Goal: Navigation & Orientation: Understand site structure

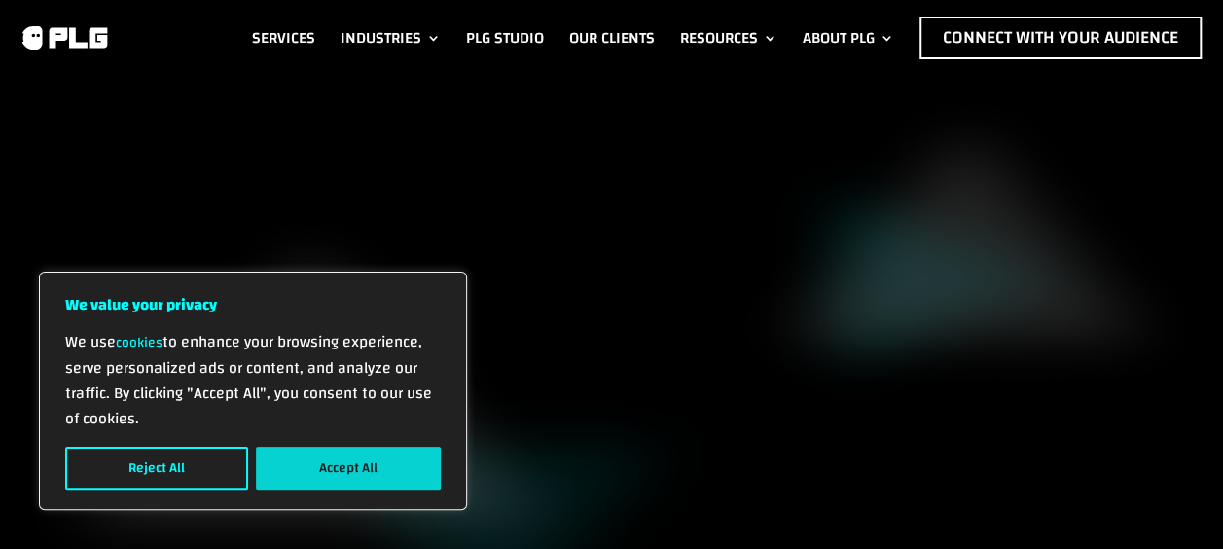
click at [340, 452] on button "Accept All" at bounding box center [348, 468] width 185 height 43
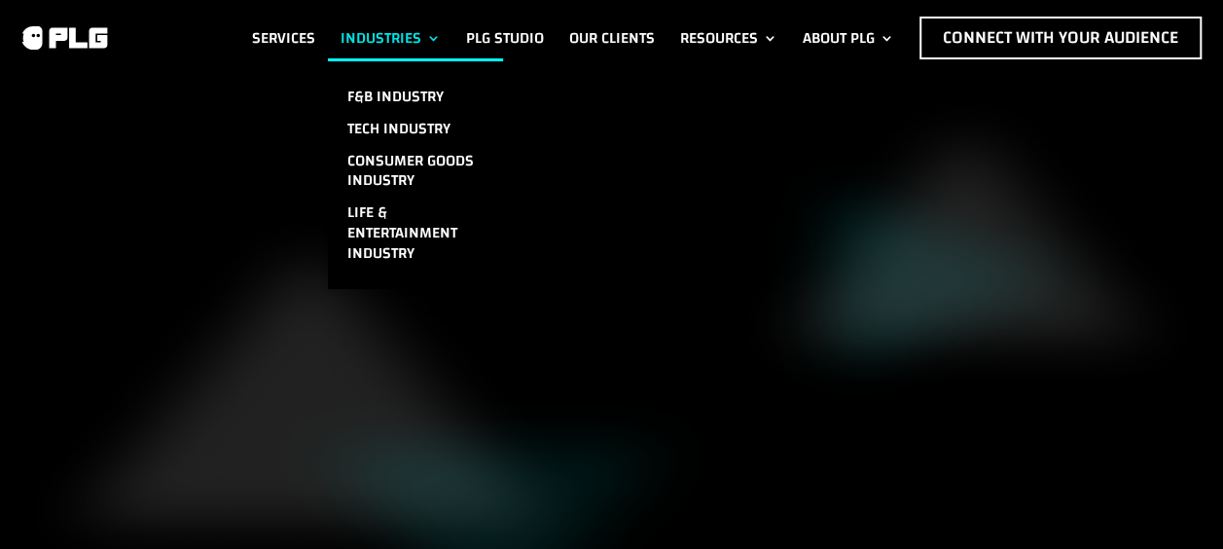
click at [397, 59] on link "Industries" at bounding box center [391, 38] width 100 height 43
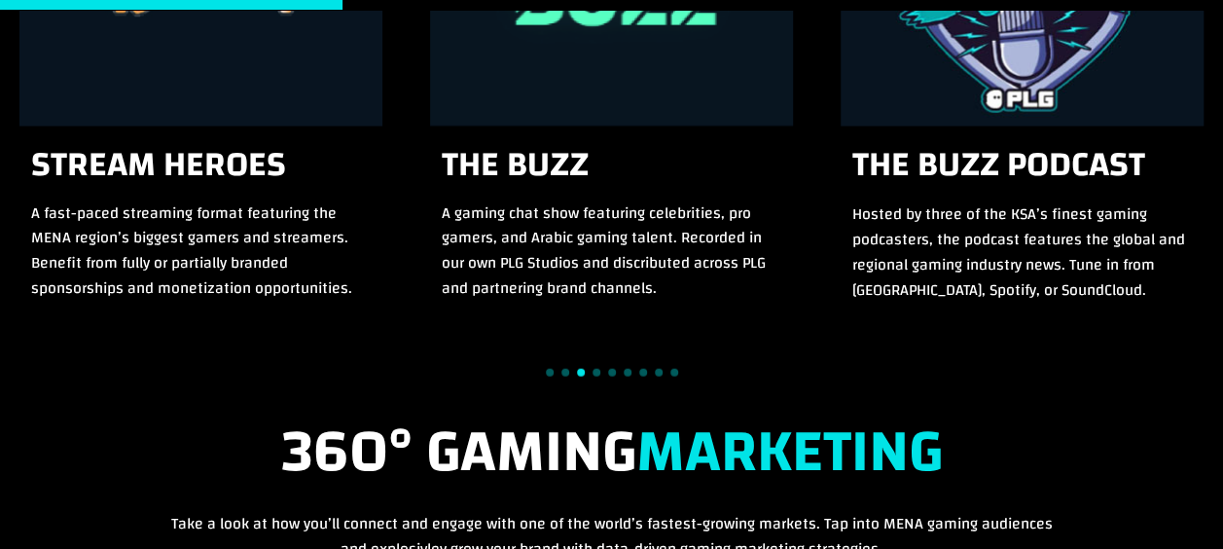
scroll to position [1841, 0]
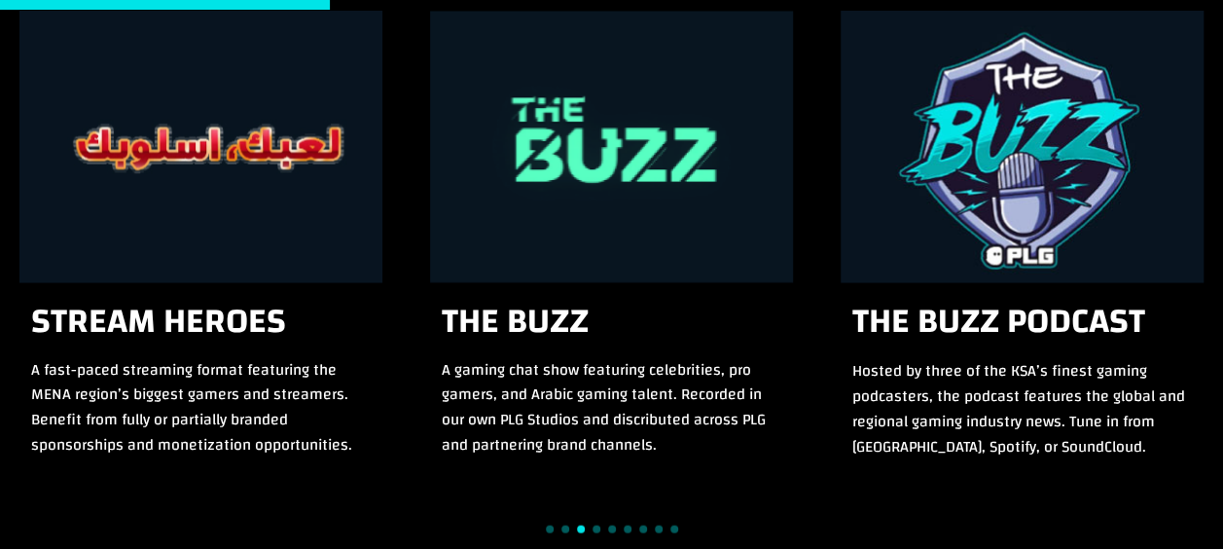
click at [593, 528] on span "Go to slide 4" at bounding box center [597, 530] width 8 height 8
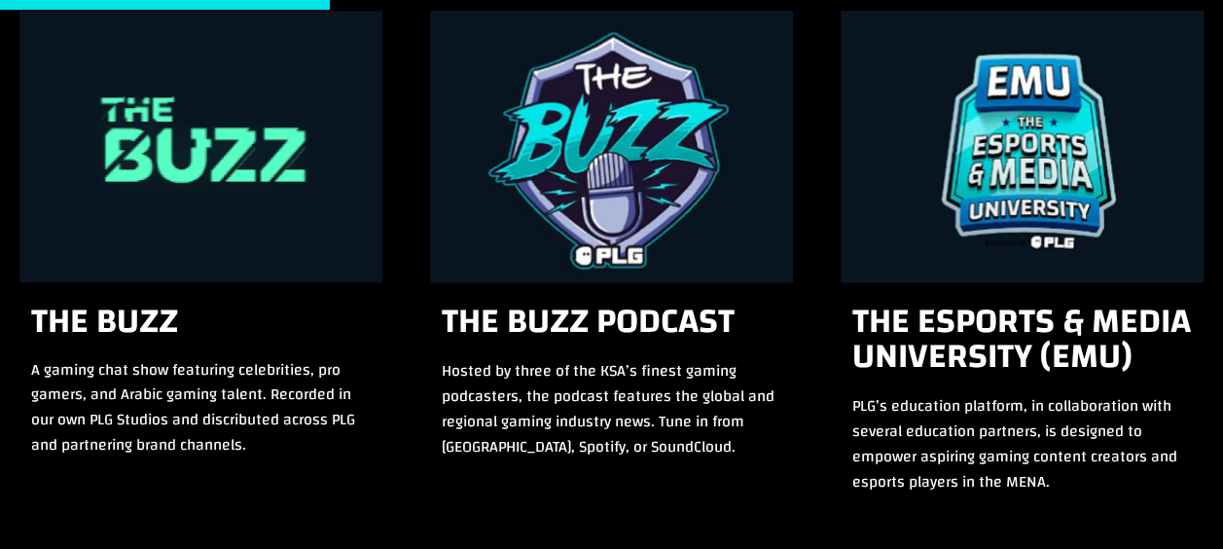
scroll to position [1898, 0]
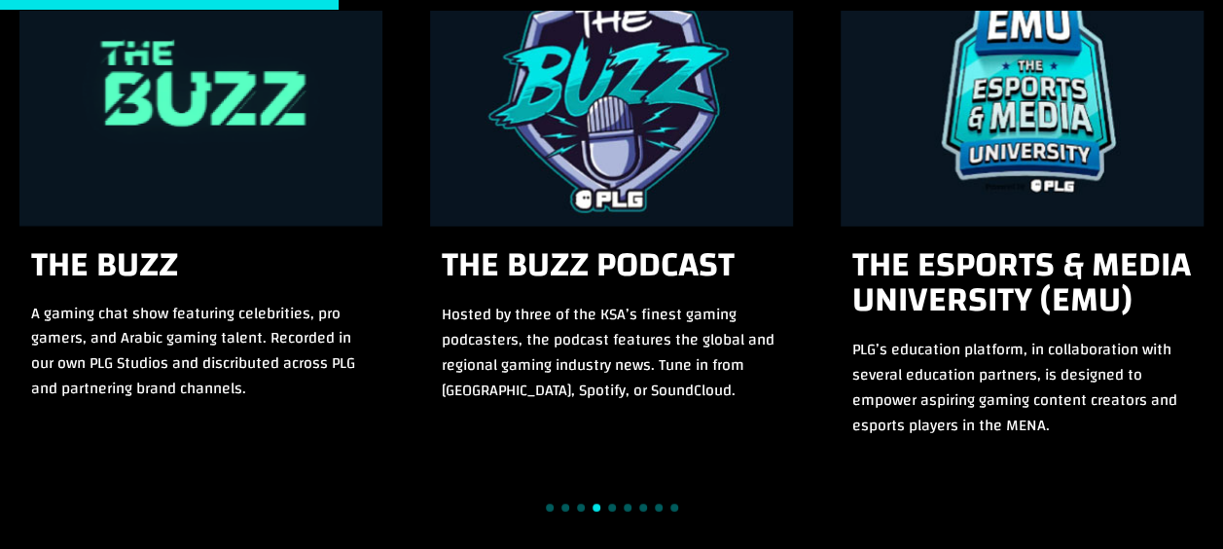
click at [549, 508] on span "Go to slide 1" at bounding box center [550, 508] width 8 height 8
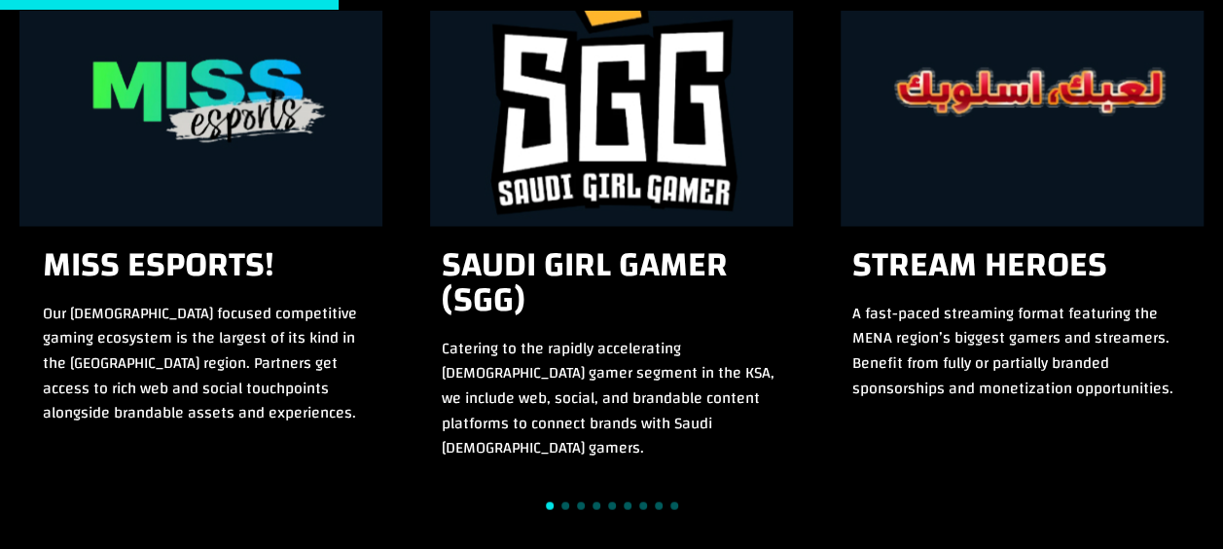
click at [564, 504] on span "Go to slide 2" at bounding box center [566, 506] width 8 height 8
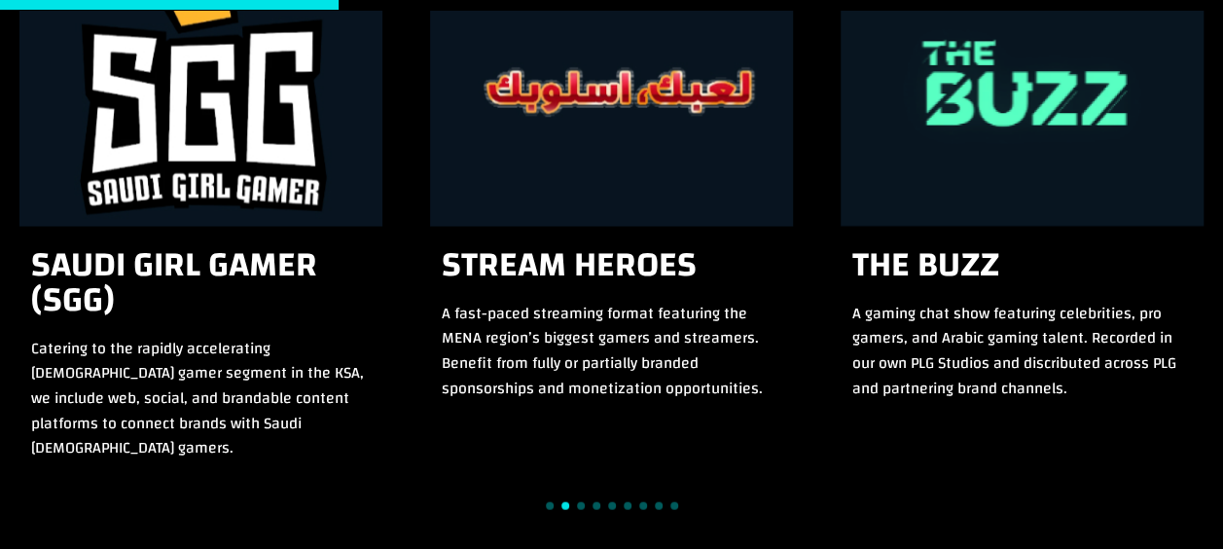
click at [577, 508] on span "Go to slide 3" at bounding box center [581, 506] width 8 height 8
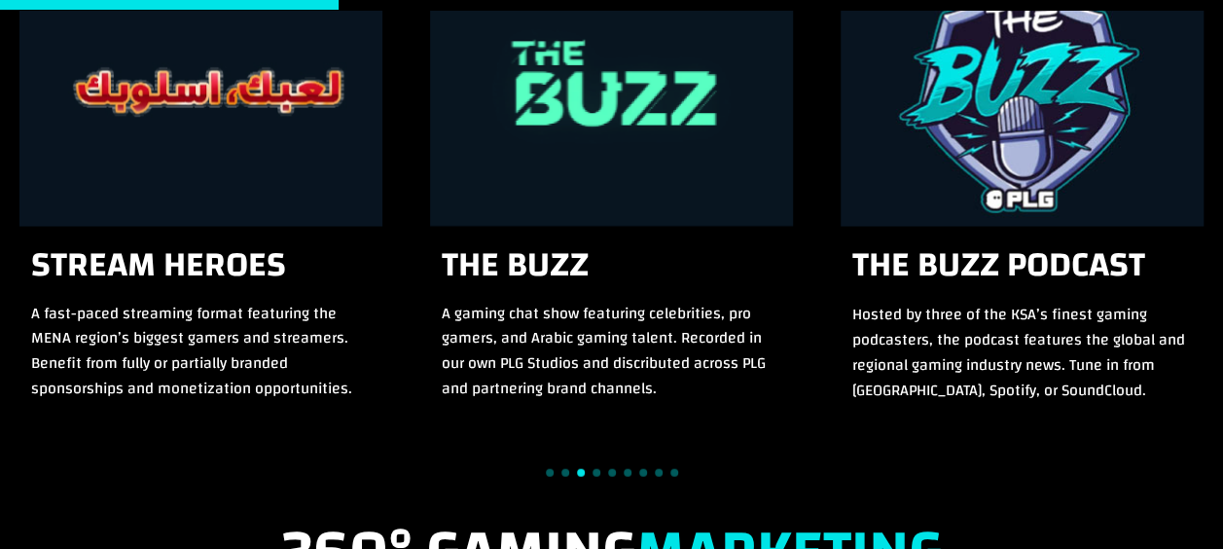
click at [586, 462] on div at bounding box center [611, 472] width 1184 height 26
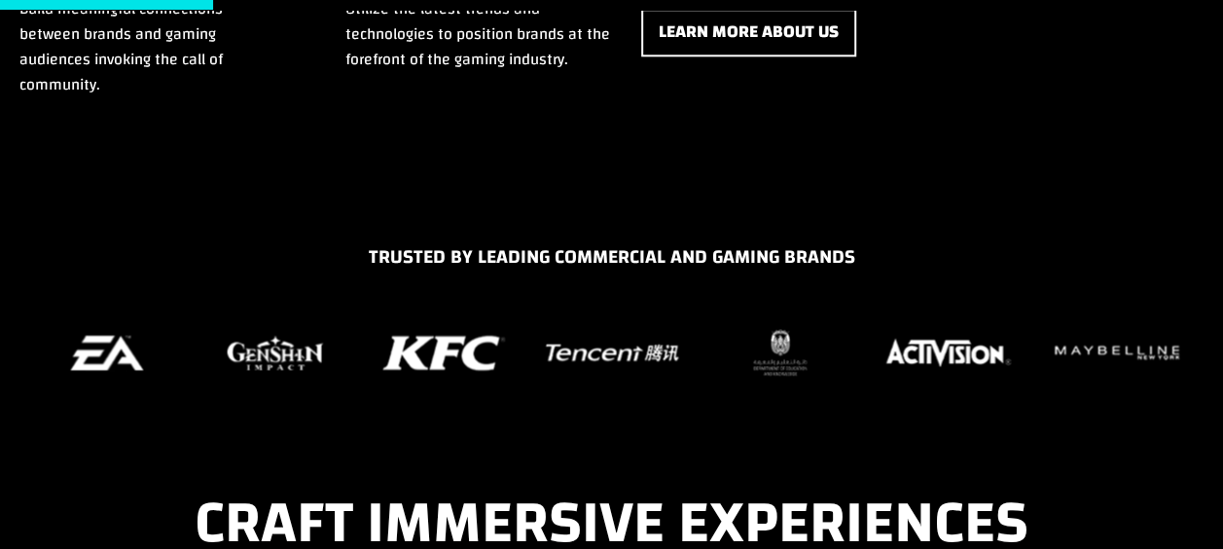
scroll to position [1201, 0]
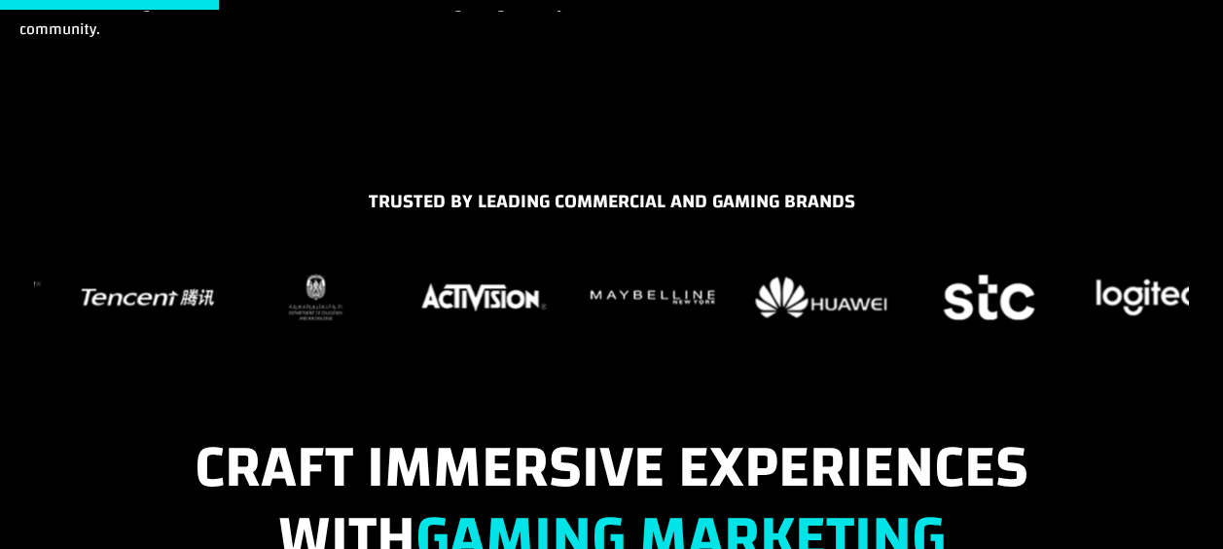
click at [195, 340] on div "TRUSTED BY LEADING COMMERCIAL AND GAMING BRANDS" at bounding box center [611, 286] width 1184 height 198
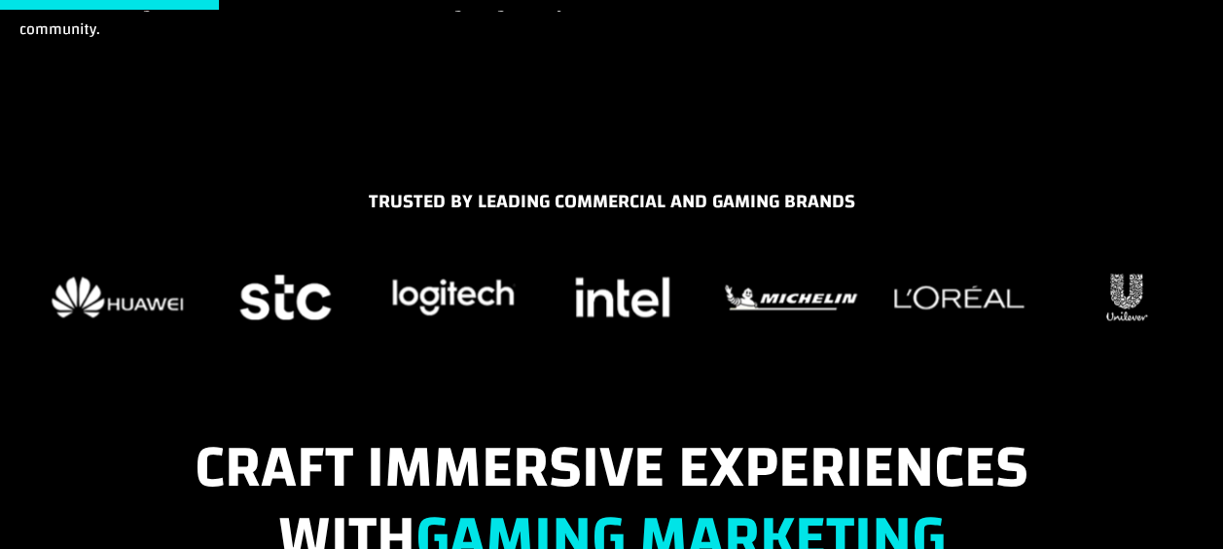
click at [172, 327] on div "TRUSTED BY LEADING COMMERCIAL AND GAMING BRANDS" at bounding box center [611, 286] width 1184 height 198
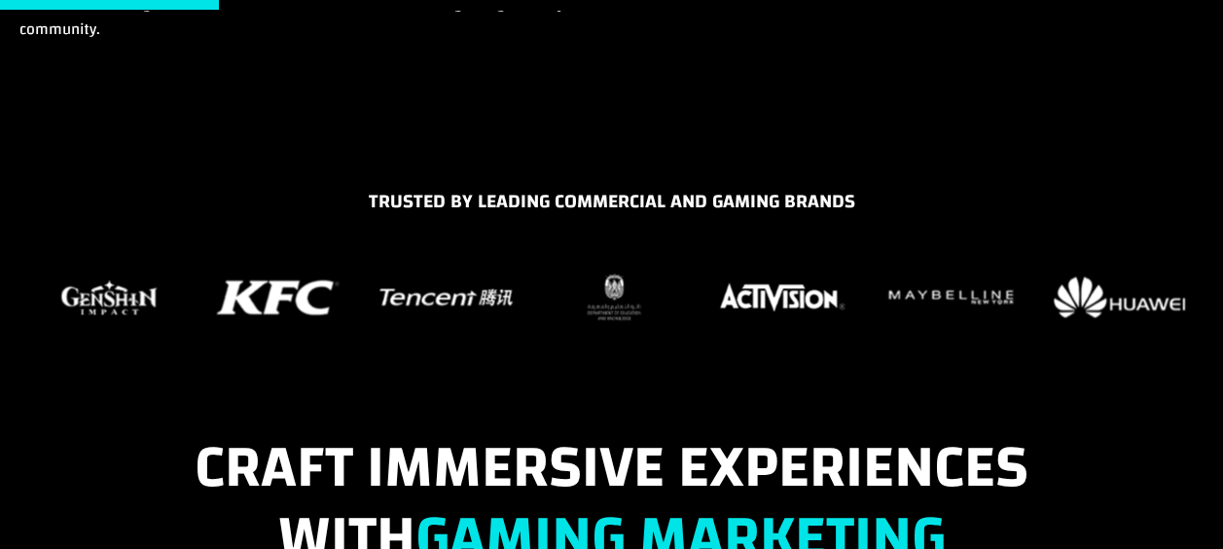
click at [855, 319] on figure "16 / 37" at bounding box center [781, 297] width 145 height 58
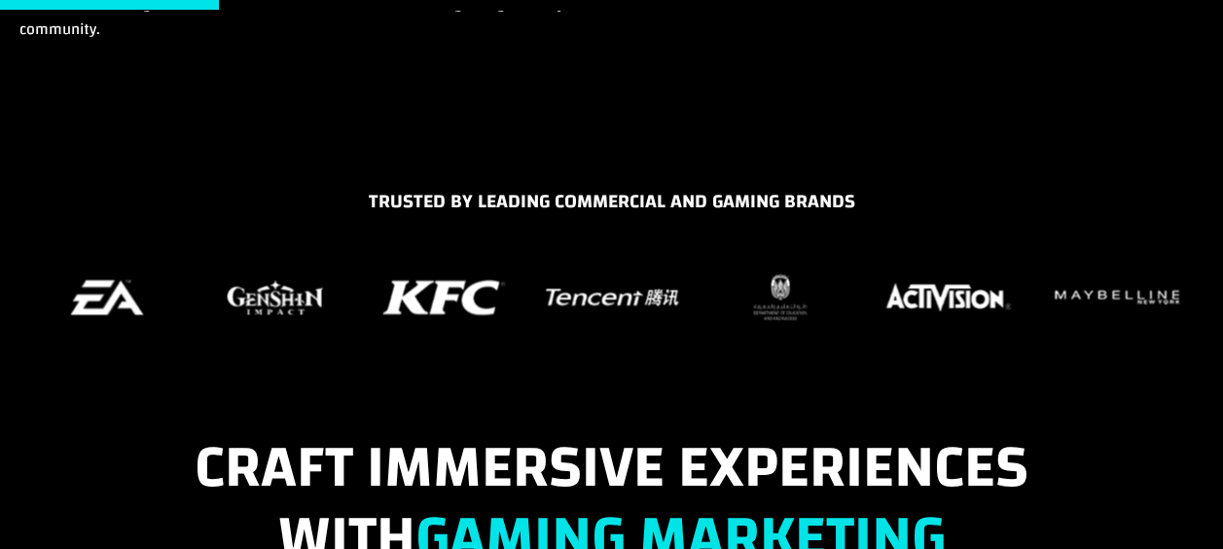
click at [371, 321] on figure "13 / 37" at bounding box center [443, 297] width 145 height 58
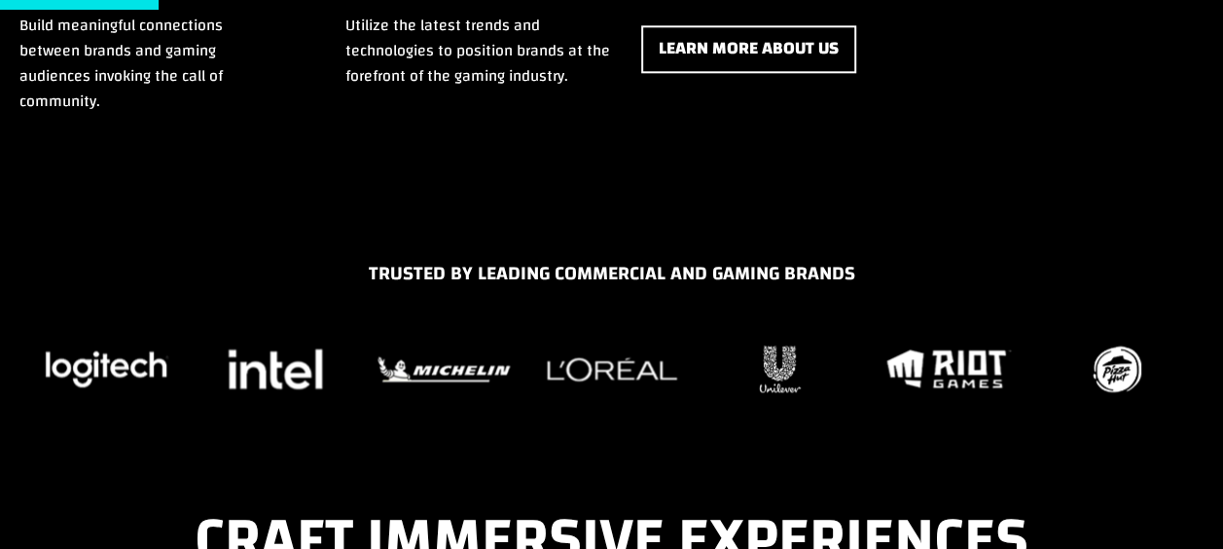
scroll to position [0, 0]
